Goal: Information Seeking & Learning: Compare options

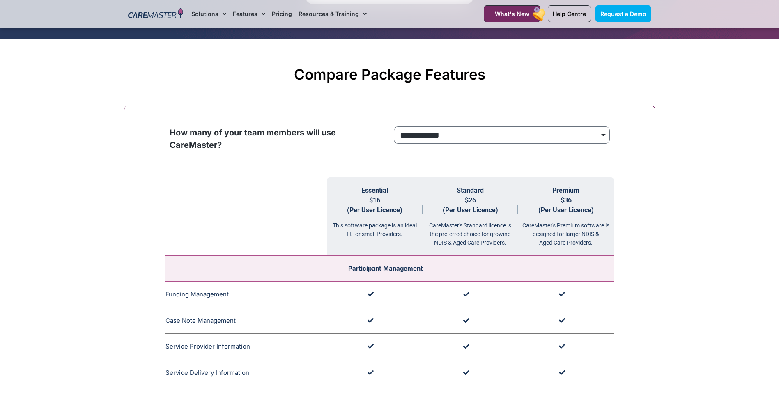
scroll to position [678, 0]
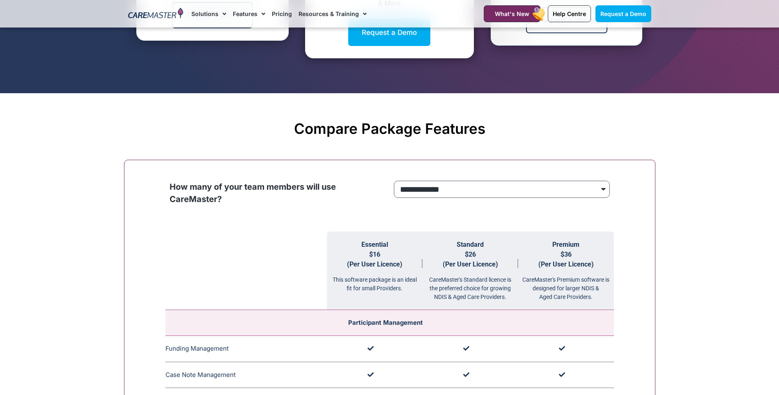
click at [536, 193] on select "**********" at bounding box center [502, 189] width 216 height 17
drag, startPoint x: 256, startPoint y: 139, endPoint x: 269, endPoint y: 147, distance: 14.8
click at [256, 139] on div "Compare Package Features" at bounding box center [389, 129] width 523 height 30
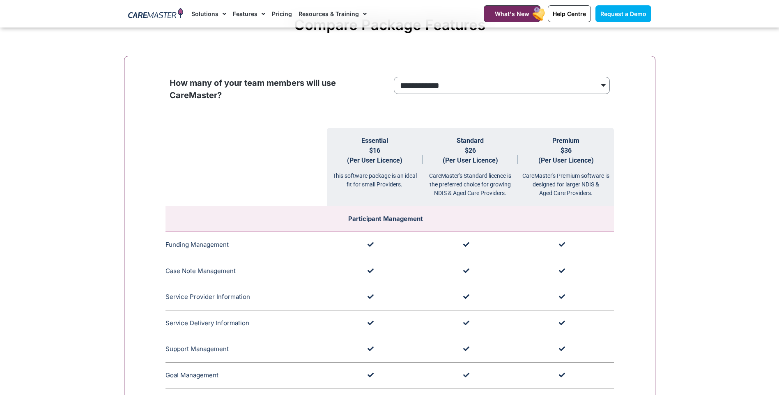
scroll to position [753, 0]
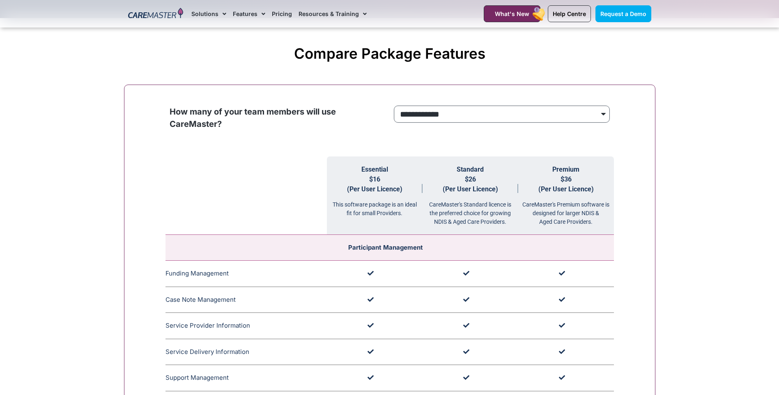
click at [513, 111] on select "**********" at bounding box center [502, 114] width 216 height 17
select select "***"
click at [394, 106] on select "**********" at bounding box center [502, 114] width 216 height 17
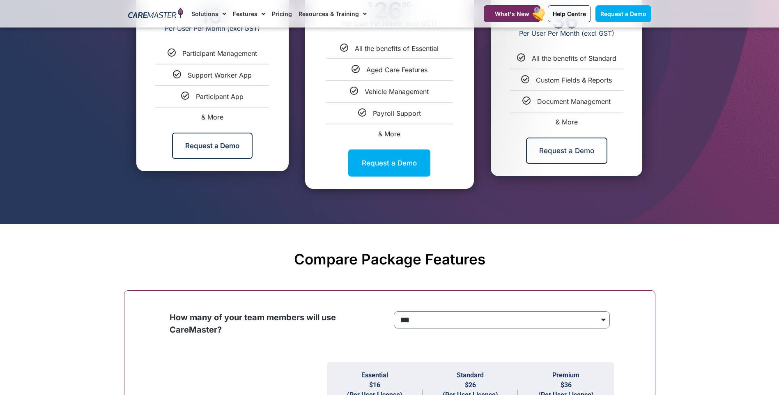
scroll to position [603, 0]
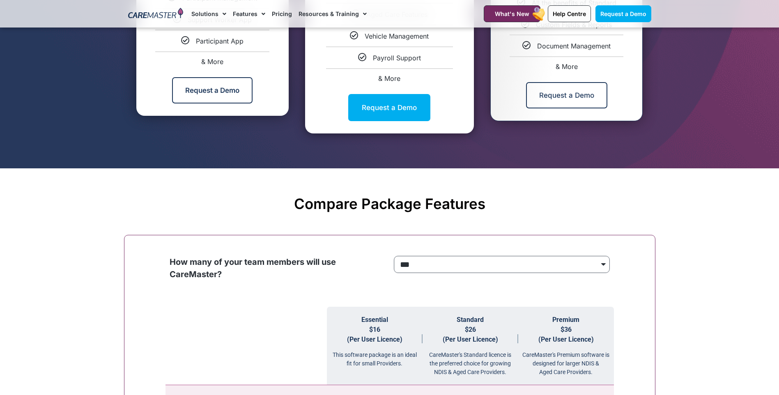
click at [444, 264] on select "**********" at bounding box center [502, 264] width 216 height 17
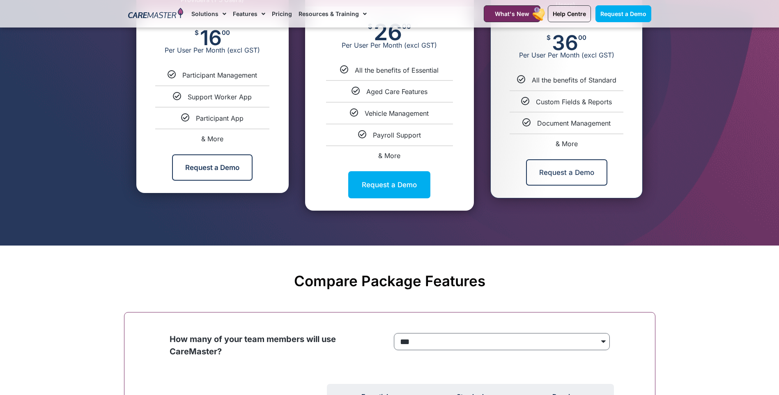
scroll to position [377, 0]
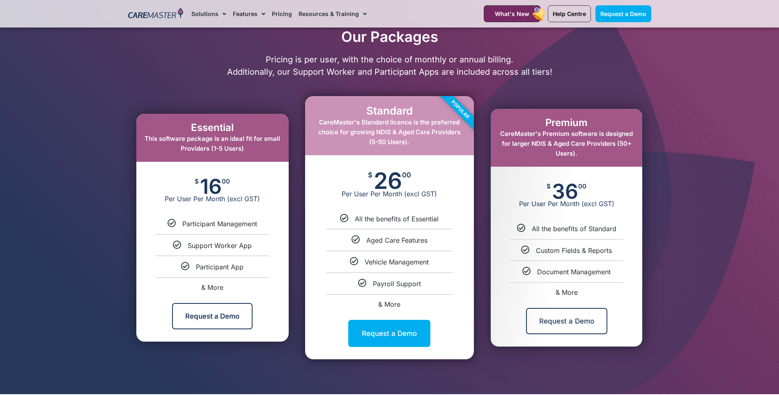
drag, startPoint x: 203, startPoint y: 189, endPoint x: 229, endPoint y: 186, distance: 26.0
click at [229, 186] on div "$ 16 00 Per User Per Month (excl GST)" at bounding box center [212, 191] width 152 height 58
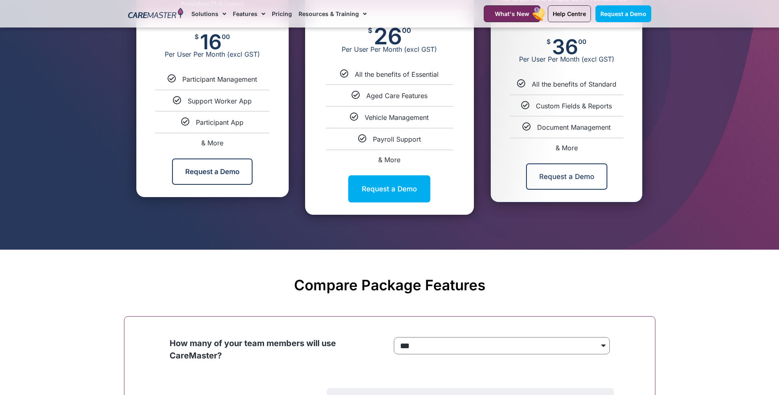
scroll to position [452, 0]
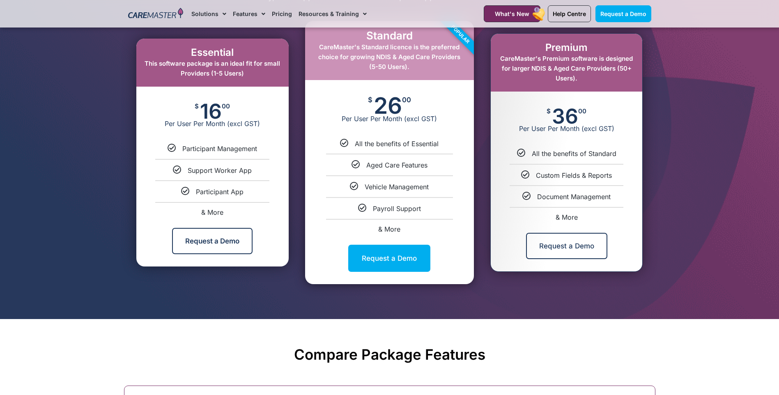
click at [265, 118] on div "$ 16 00 Per User Per Month (excl GST)" at bounding box center [212, 116] width 152 height 58
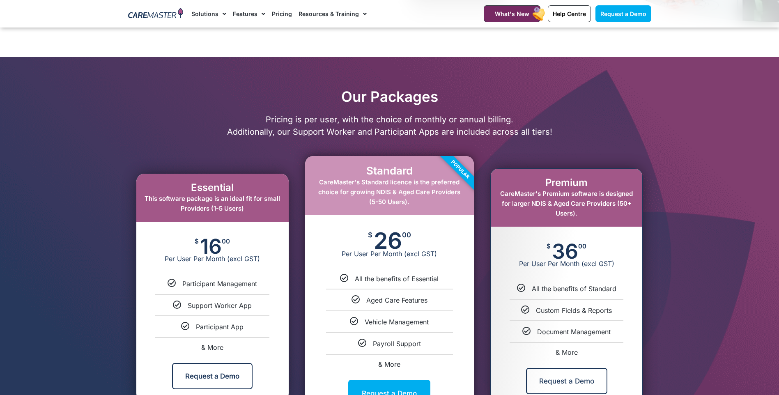
scroll to position [377, 0]
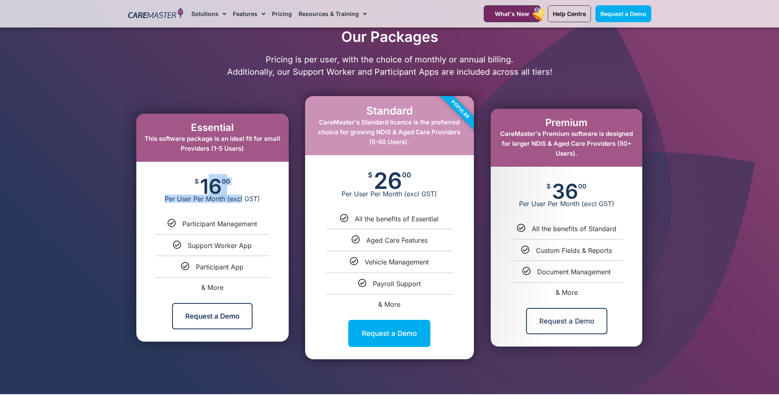
drag, startPoint x: 203, startPoint y: 188, endPoint x: 242, endPoint y: 195, distance: 40.5
click at [242, 195] on div "$ 16 00 Per User Per Month (excl GST)" at bounding box center [212, 191] width 152 height 58
drag, startPoint x: 242, startPoint y: 195, endPoint x: 229, endPoint y: 190, distance: 14.2
click at [229, 190] on div "00" at bounding box center [226, 186] width 8 height 16
click at [244, 187] on div "$ 16 00 Per User Per Month (excl GST)" at bounding box center [212, 191] width 152 height 58
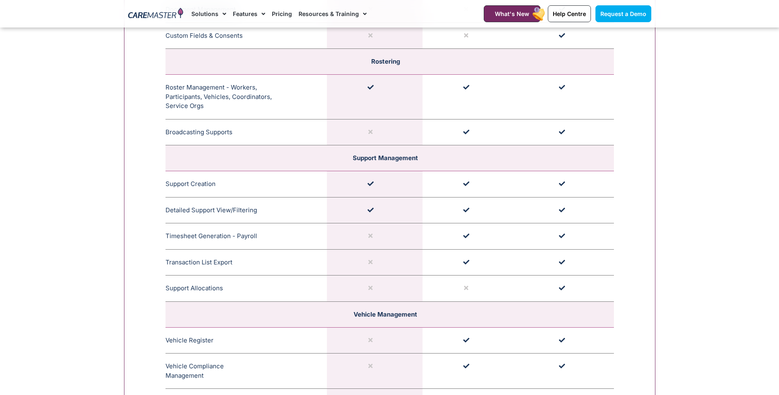
scroll to position [1582, 0]
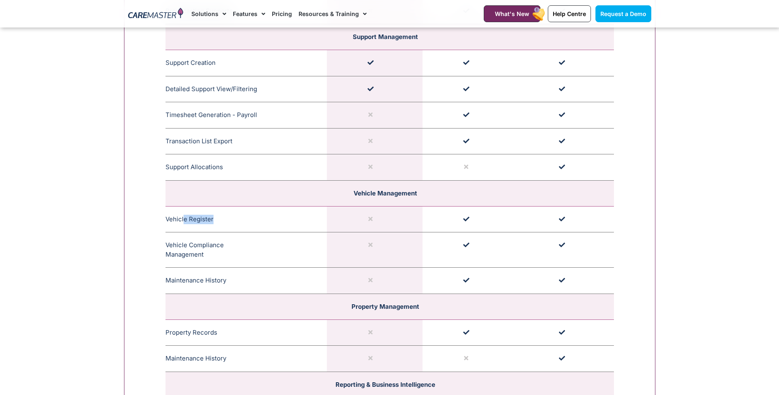
drag, startPoint x: 184, startPoint y: 220, endPoint x: 226, endPoint y: 218, distance: 41.2
click at [226, 218] on td "Vehicle Register The vehicle register profiles all company and private vehicles…" at bounding box center [246, 219] width 161 height 26
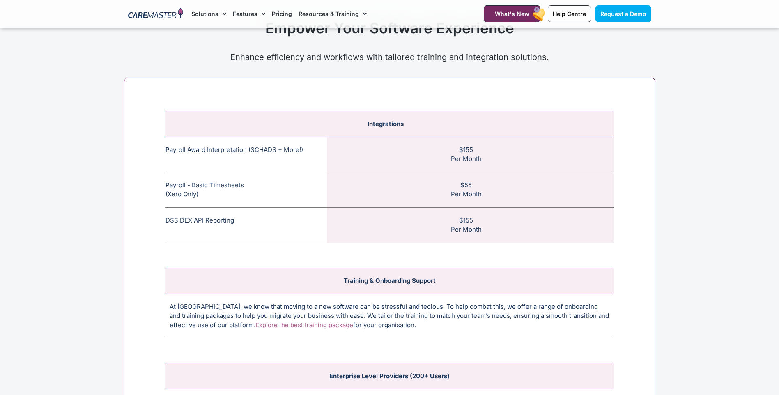
scroll to position [3031, 0]
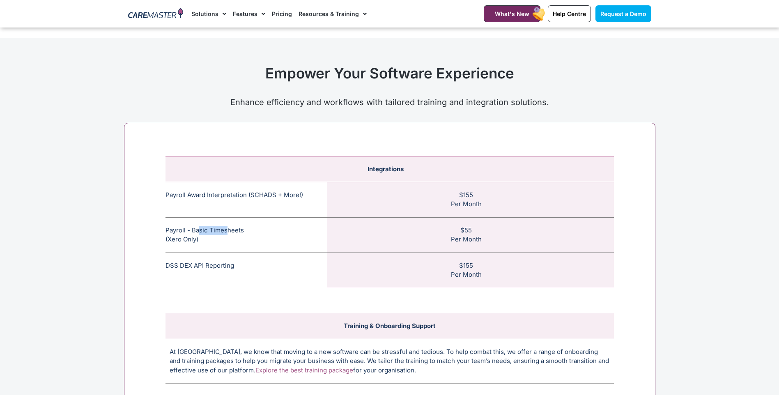
click at [228, 226] on td "Payroll - Basic Timesheets (Xero Only) The basic payroll feature allows timeshe…" at bounding box center [246, 234] width 161 height 35
copy td "sic Times"
click at [294, 195] on td "Payroll Award Interpretation (SCHADS + More!) The SCHADS Award interpretation e…" at bounding box center [246, 199] width 161 height 35
drag, startPoint x: 175, startPoint y: 195, endPoint x: 297, endPoint y: 197, distance: 122.4
click at [297, 197] on td "Payroll Award Interpretation (SCHADS + More!) The SCHADS Award interpretation e…" at bounding box center [246, 199] width 161 height 35
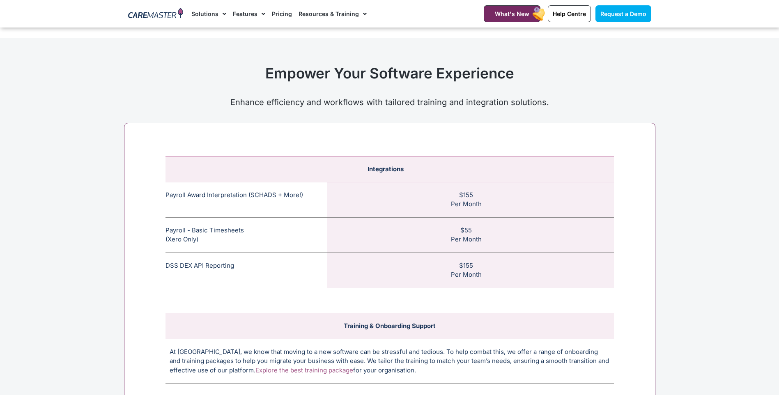
drag, startPoint x: 297, startPoint y: 197, endPoint x: 309, endPoint y: 210, distance: 17.4
click at [309, 210] on td "Payroll Award Interpretation (SCHADS + More!) The SCHADS Award interpretation e…" at bounding box center [246, 199] width 161 height 35
drag, startPoint x: 288, startPoint y: 191, endPoint x: 296, endPoint y: 190, distance: 7.4
click at [296, 190] on td "Payroll Award Interpretation (SCHADS + More!) The SCHADS Award interpretation e…" at bounding box center [246, 199] width 161 height 35
drag, startPoint x: 462, startPoint y: 193, endPoint x: 488, endPoint y: 192, distance: 26.3
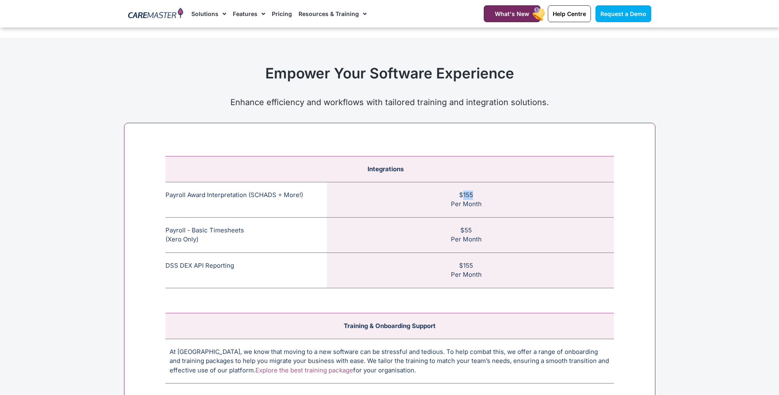
click at [488, 192] on td "$155 Per Month" at bounding box center [470, 199] width 287 height 35
drag, startPoint x: 488, startPoint y: 192, endPoint x: 465, endPoint y: 212, distance: 30.9
click at [465, 212] on td "$155 Per Month" at bounding box center [470, 199] width 287 height 35
click at [267, 197] on td "Payroll Award Interpretation (SCHADS + More!) The SCHADS Award interpretation e…" at bounding box center [246, 199] width 161 height 35
drag, startPoint x: 250, startPoint y: 194, endPoint x: 267, endPoint y: 196, distance: 17.3
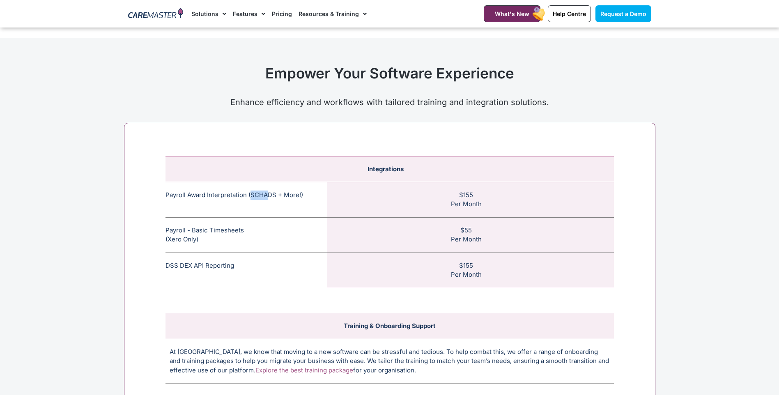
click at [267, 196] on td "Payroll Award Interpretation (SCHADS + More!) The SCHADS Award interpretation e…" at bounding box center [246, 199] width 161 height 35
drag, startPoint x: 267, startPoint y: 196, endPoint x: 278, endPoint y: 211, distance: 18.3
click at [278, 211] on td "Payroll Award Interpretation (SCHADS + More!) The SCHADS Award interpretation e…" at bounding box center [246, 199] width 161 height 35
drag, startPoint x: 249, startPoint y: 198, endPoint x: 266, endPoint y: 199, distance: 16.9
click at [266, 199] on td "Payroll Award Interpretation (SCHADS + More!) The SCHADS Award interpretation e…" at bounding box center [246, 199] width 161 height 35
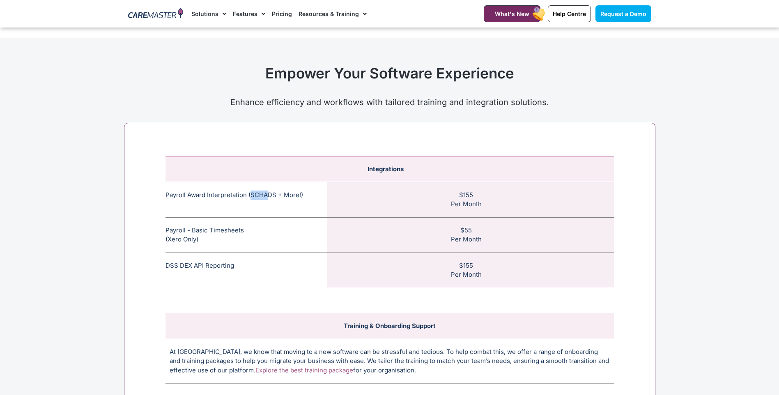
click at [279, 219] on td "Payroll - Basic Timesheets (Xero Only) The basic payroll feature allows timeshe…" at bounding box center [246, 234] width 161 height 35
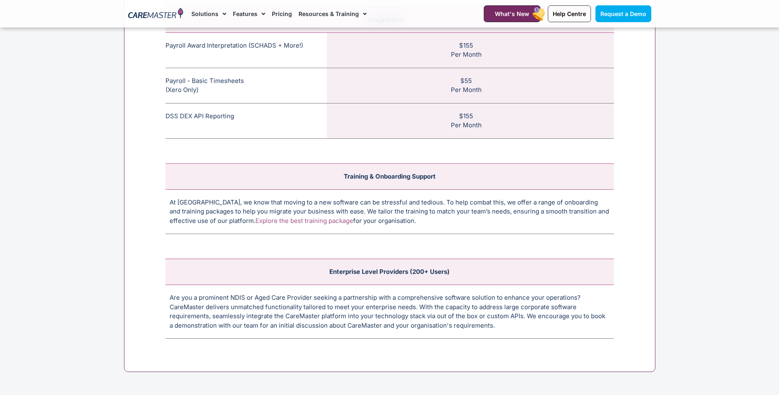
scroll to position [3182, 0]
click at [270, 221] on link "Explore the best training package" at bounding box center [305, 220] width 98 height 8
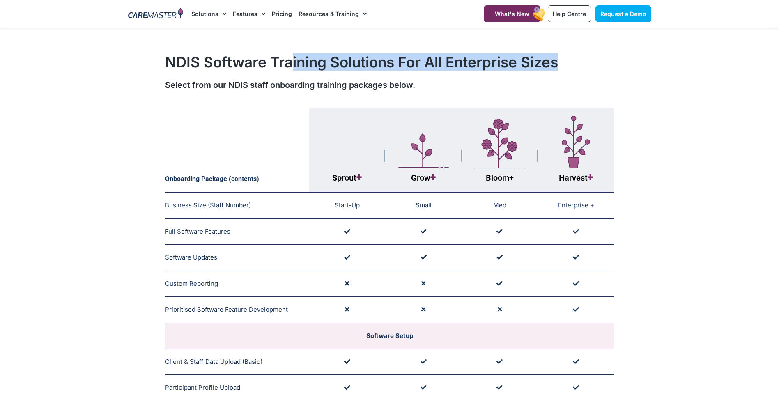
click at [571, 73] on div "NDIS Software Training Solutions For All Enterprise Sizes Select from our NDIS …" at bounding box center [390, 72] width 532 height 46
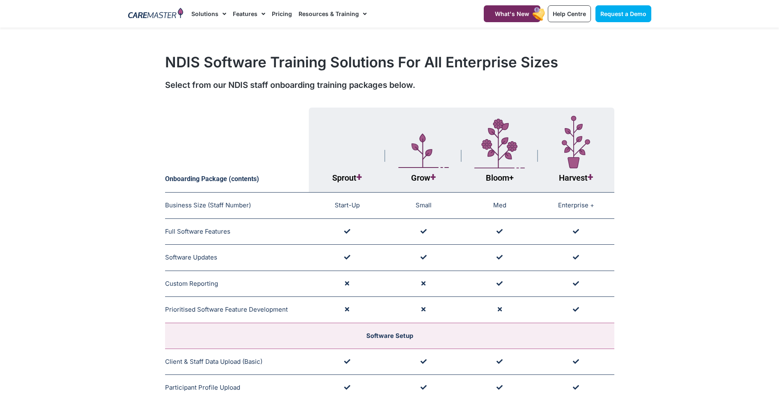
drag, startPoint x: 571, startPoint y: 73, endPoint x: 675, endPoint y: 115, distance: 112.0
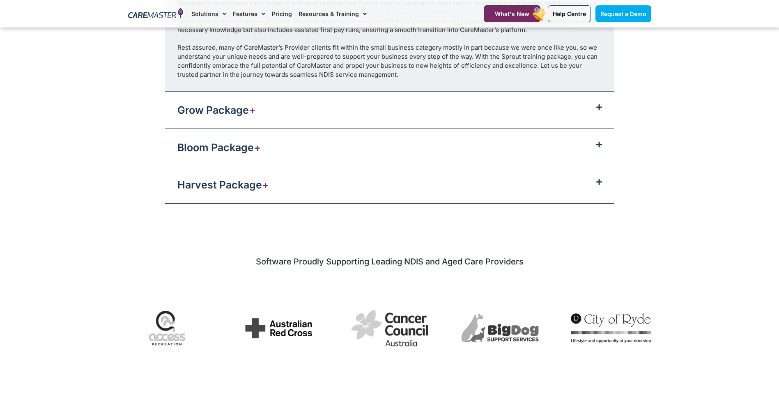
scroll to position [979, 0]
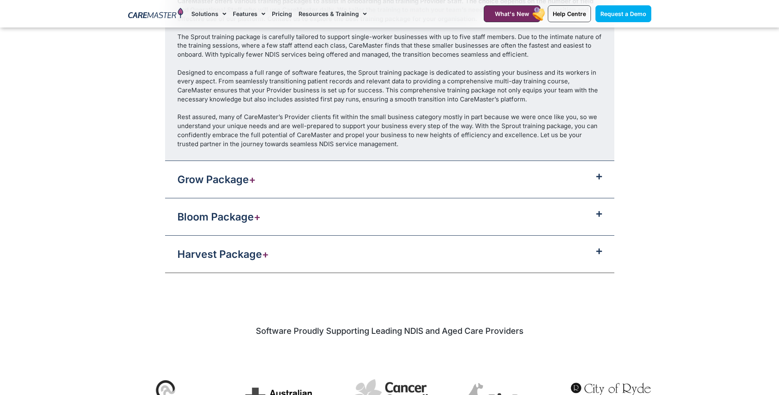
click at [312, 258] on div "Harvest Package +" at bounding box center [389, 254] width 449 height 37
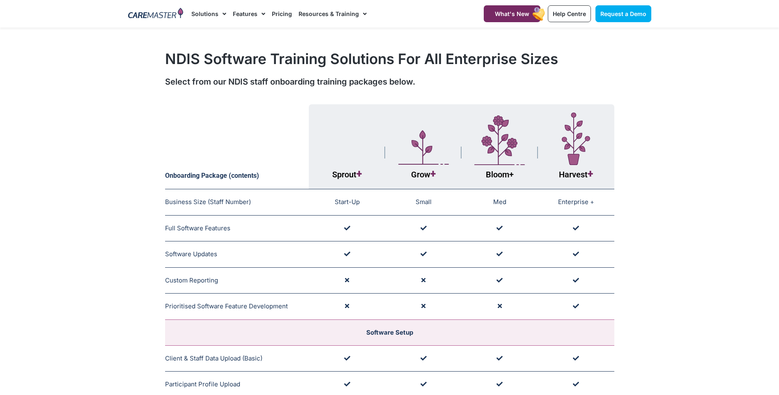
scroll to position [0, 0]
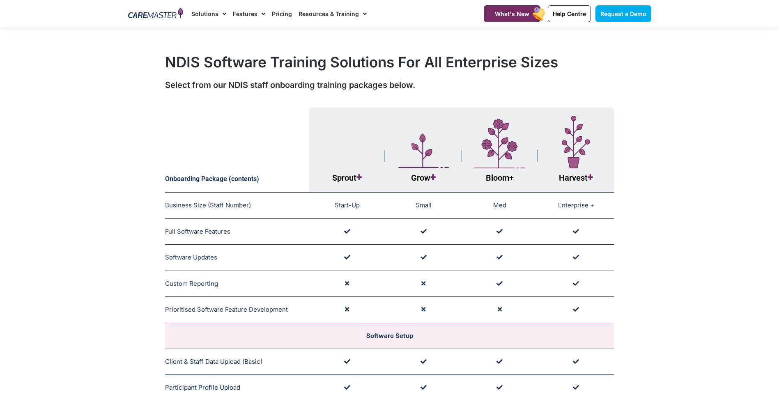
click at [279, 8] on link "Pricing" at bounding box center [282, 14] width 20 height 28
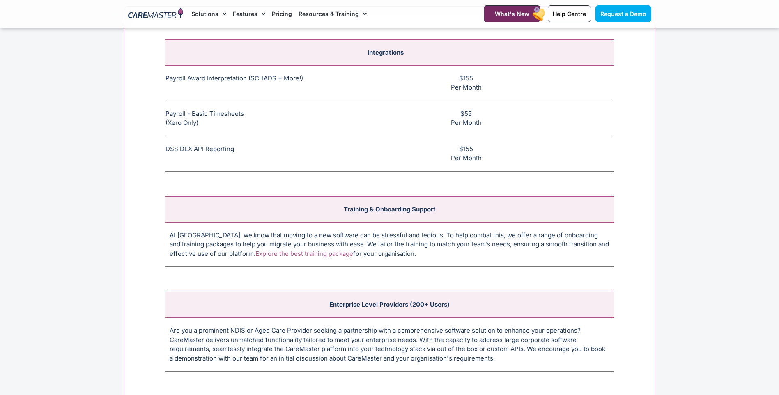
scroll to position [3163, 0]
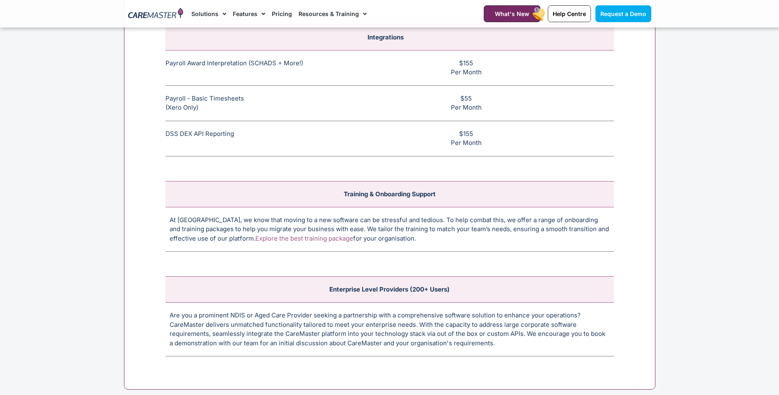
click at [279, 236] on link "Explore the best training package" at bounding box center [305, 239] width 98 height 8
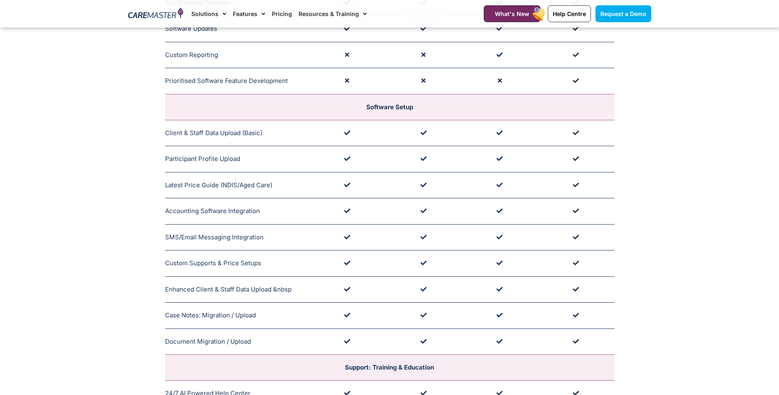
scroll to position [301, 0]
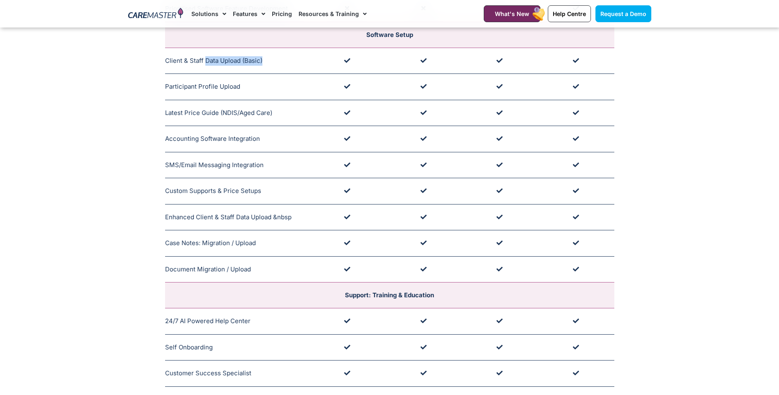
drag, startPoint x: 204, startPoint y: 62, endPoint x: 286, endPoint y: 55, distance: 82.9
click at [286, 55] on td "Client & Staff Data Upload (Basic) Supported by Customer Success" at bounding box center [237, 61] width 144 height 26
drag, startPoint x: 186, startPoint y: 235, endPoint x: 255, endPoint y: 229, distance: 68.8
click at [255, 229] on tbody "Business Size (Staff Number) Training Package Guide: Tailored to Business Size …" at bounding box center [389, 205] width 449 height 626
click at [205, 273] on td "Document Migration / Upload Supported by Onboarding Team" at bounding box center [237, 269] width 144 height 26
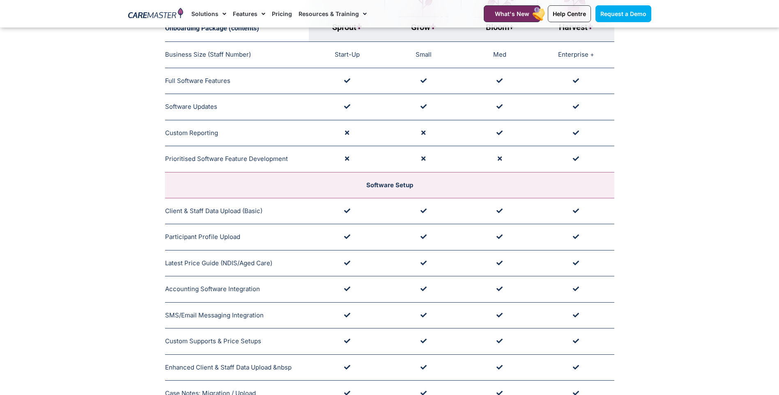
scroll to position [0, 0]
